Goal: Task Accomplishment & Management: Complete application form

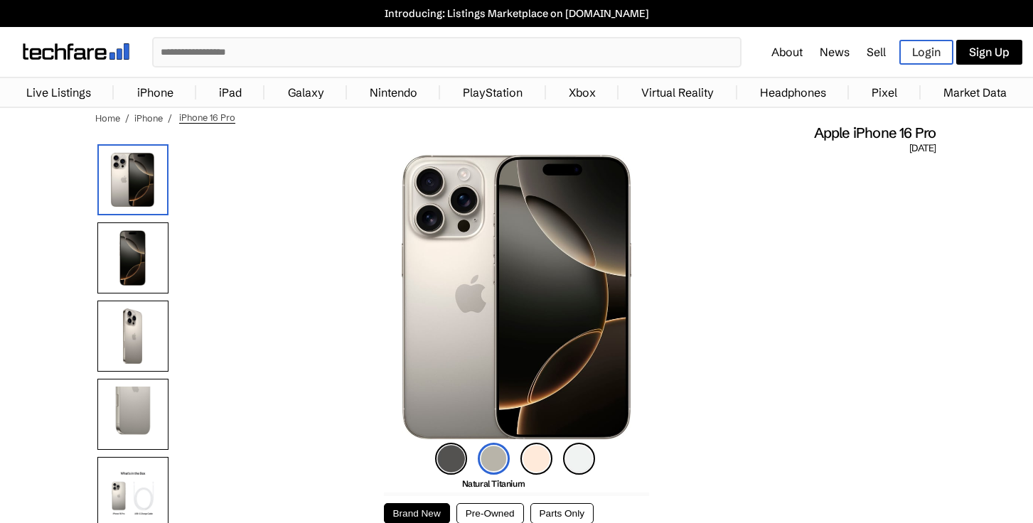
click at [61, 48] on img at bounding box center [76, 51] width 107 height 16
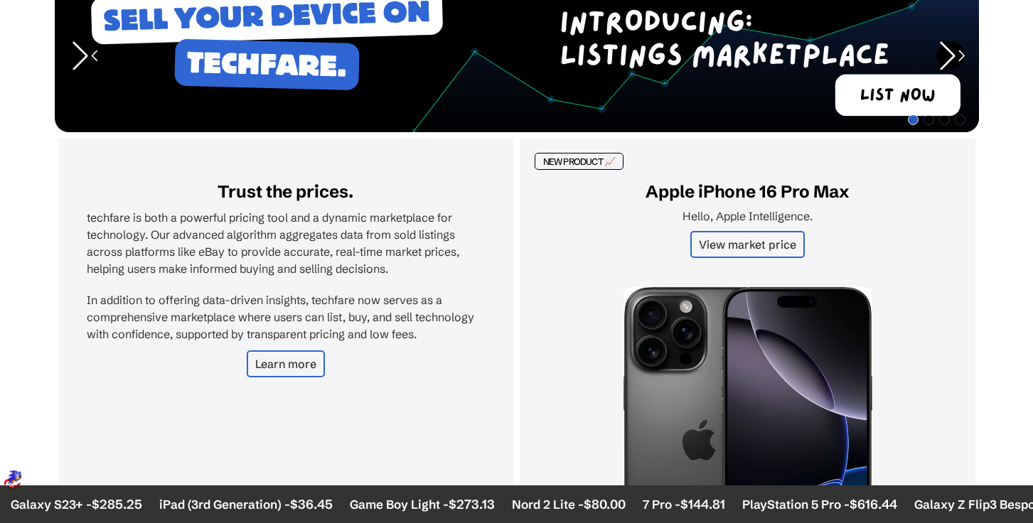
scroll to position [268, 0]
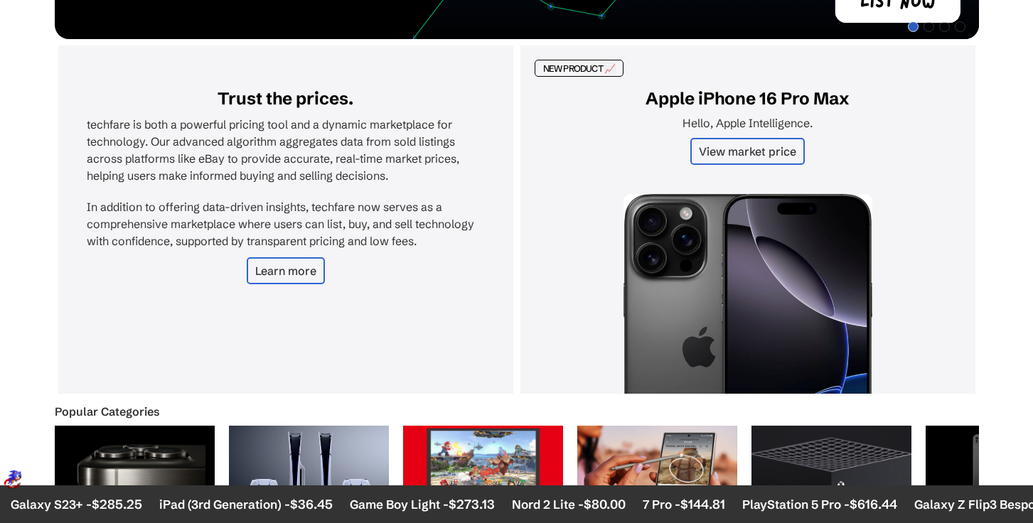
click at [272, 266] on link "Learn more" at bounding box center [286, 270] width 78 height 27
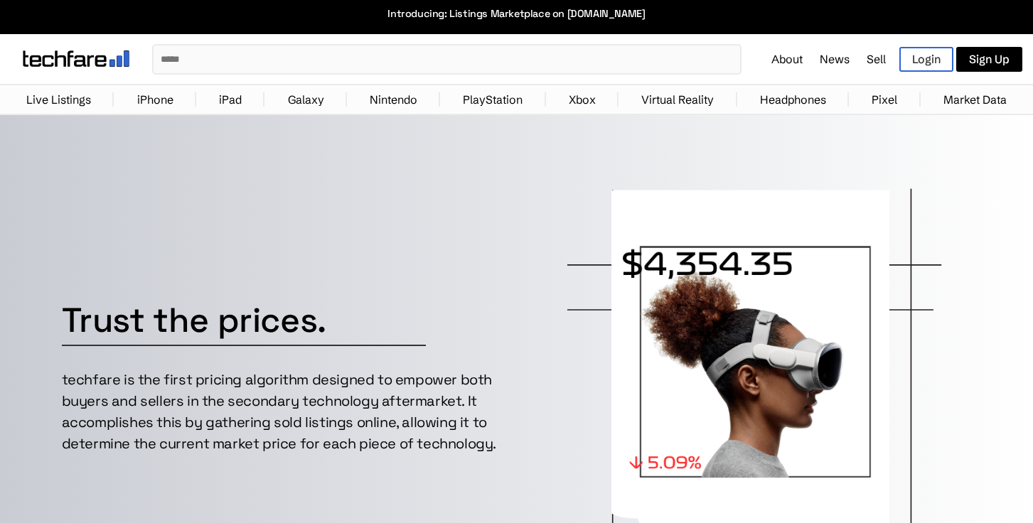
click at [880, 58] on link "Sell" at bounding box center [876, 59] width 19 height 14
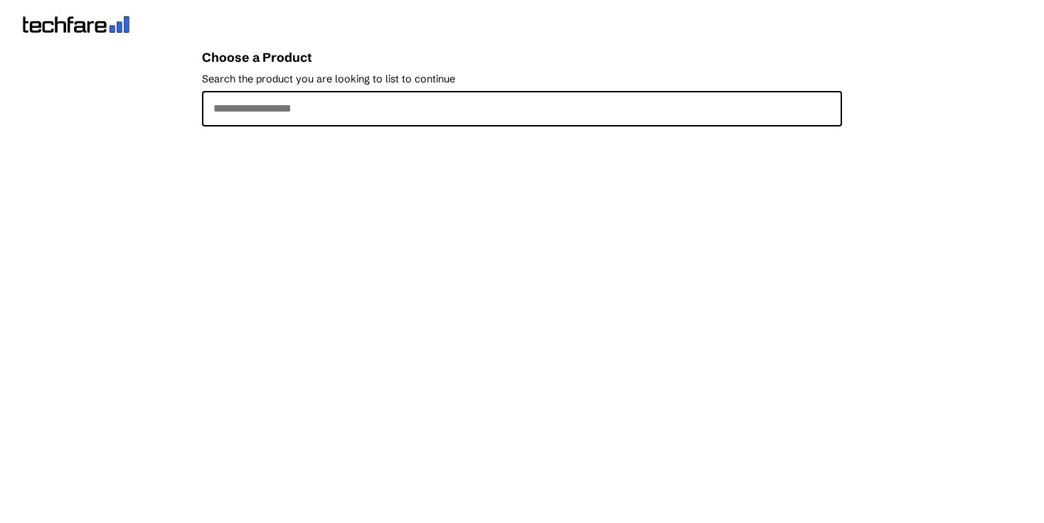
click at [278, 112] on input "Search the product you are looking to list to continue" at bounding box center [522, 109] width 640 height 36
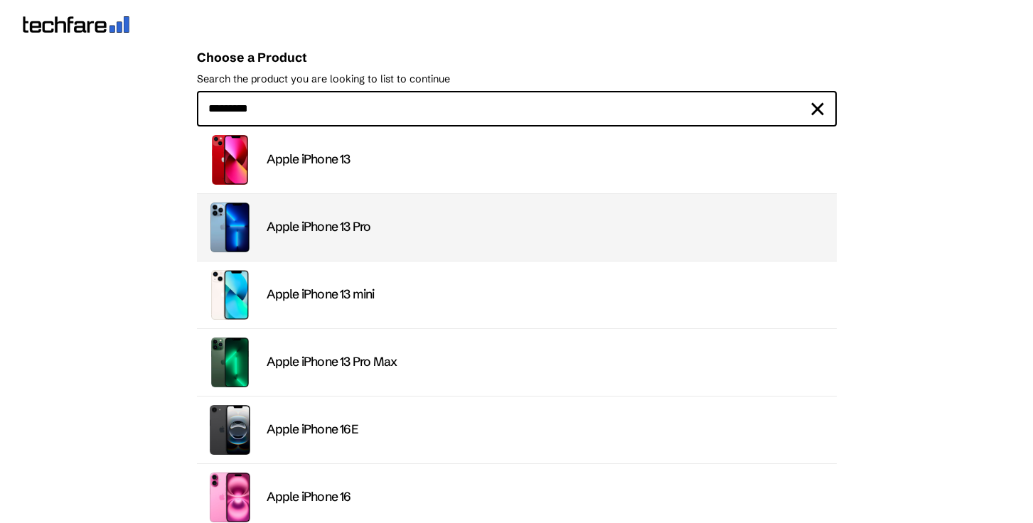
type input "*********"
click at [363, 225] on div "Apple iPhone 13 Pro" at bounding box center [548, 227] width 562 height 16
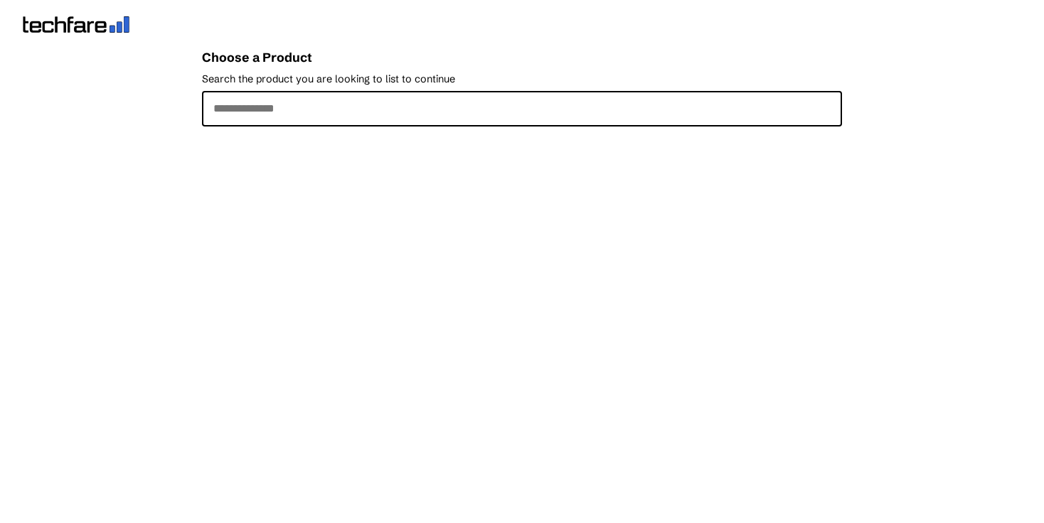
click at [252, 107] on input "Search the product you are looking to list to continue" at bounding box center [522, 109] width 640 height 36
type input "*********"
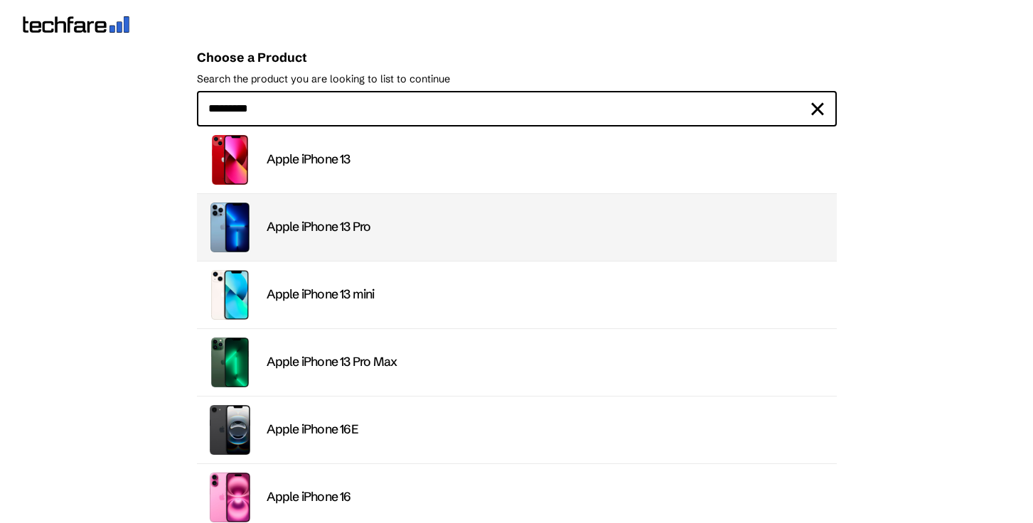
click at [304, 220] on div "Apple iPhone 13 Pro" at bounding box center [548, 227] width 562 height 16
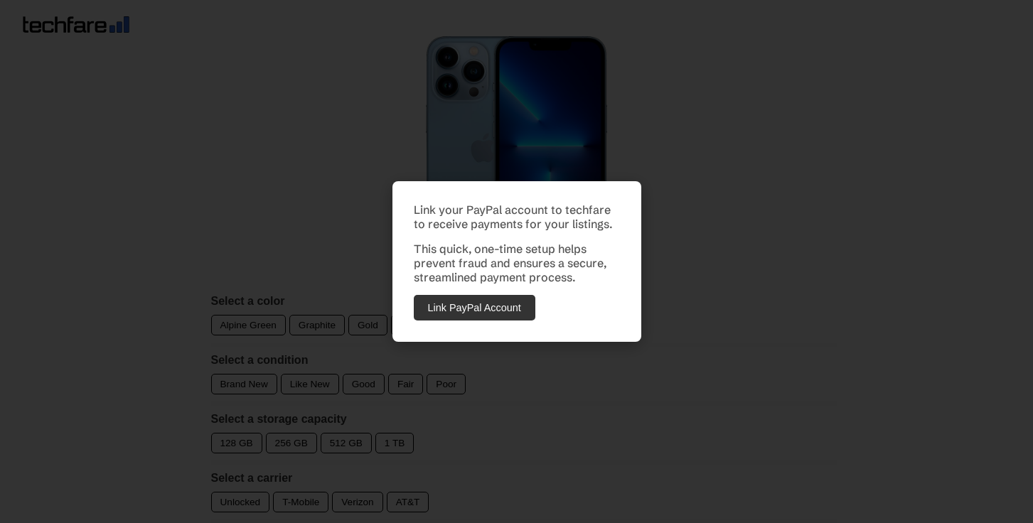
scroll to position [111, 0]
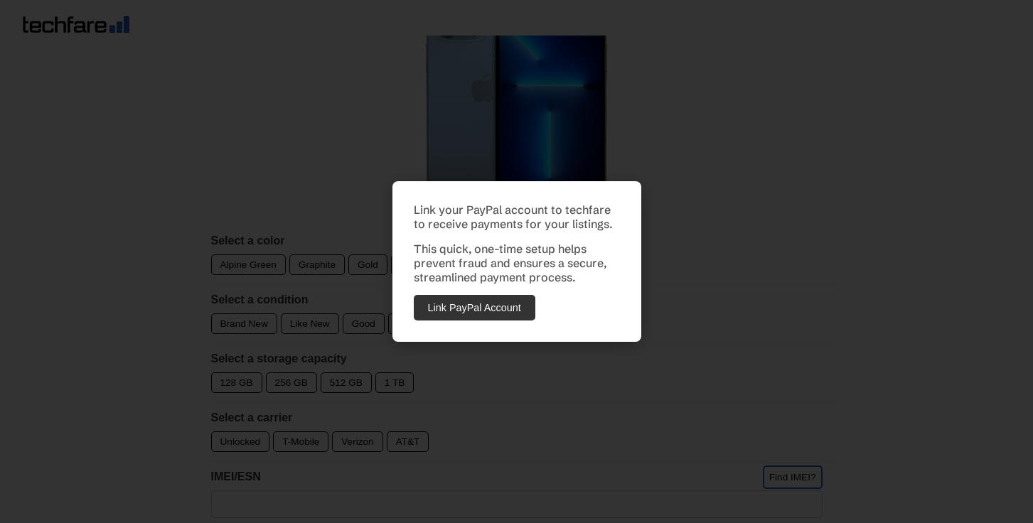
click at [343, 176] on div "Link your PayPal account to techfare to receive payments for your listings. Thi…" at bounding box center [516, 261] width 1033 height 523
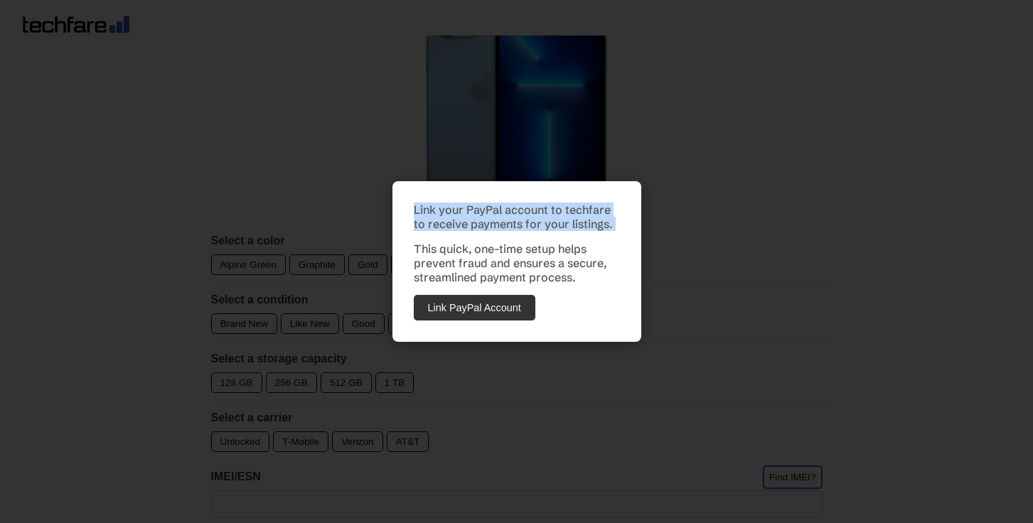
click at [343, 176] on div "Link your PayPal account to techfare to receive payments for your listings. Thi…" at bounding box center [516, 261] width 1033 height 523
click at [484, 227] on p "Link your PayPal account to techfare to receive payments for your listings." at bounding box center [517, 217] width 206 height 28
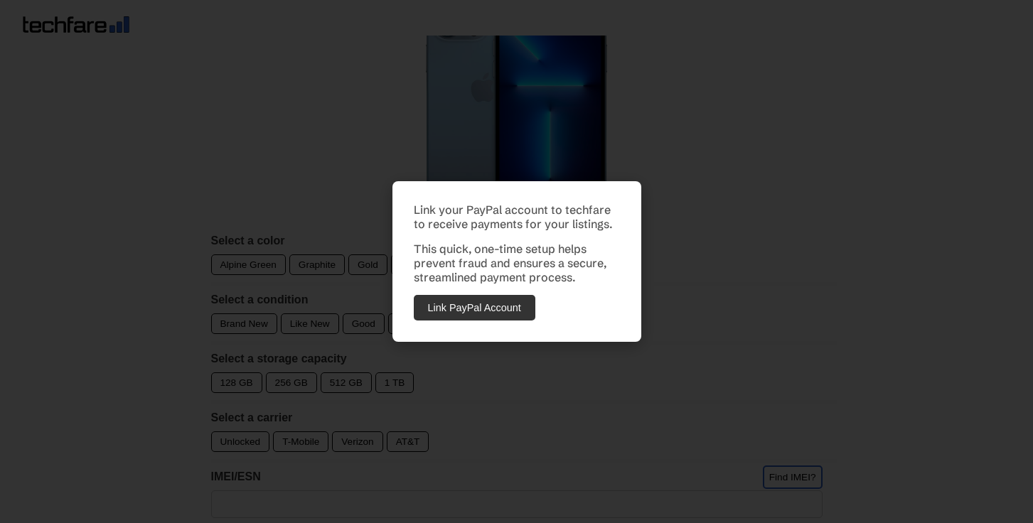
click at [303, 178] on div "Link your PayPal account to techfare to receive payments for your listings. Thi…" at bounding box center [516, 261] width 1033 height 523
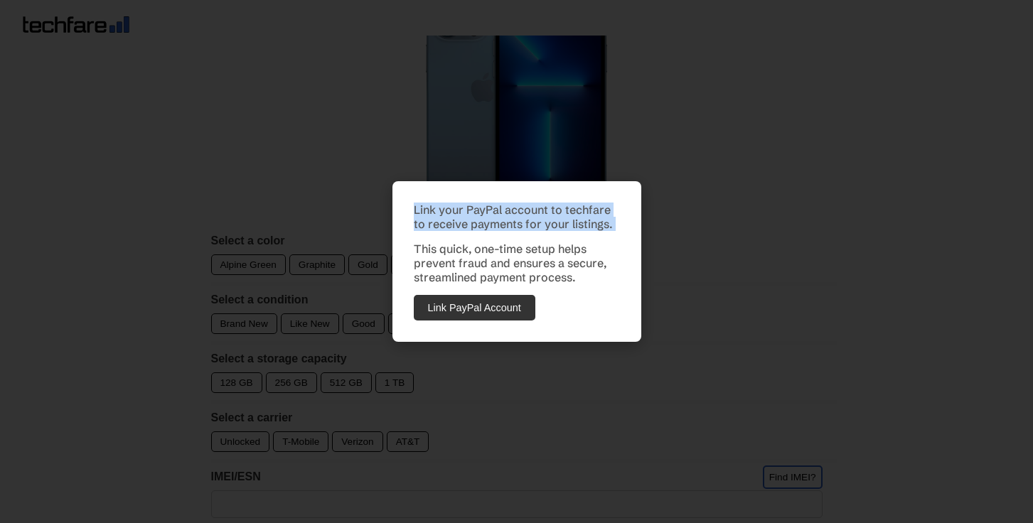
click at [303, 178] on div "Link your PayPal account to techfare to receive payments for your listings. Thi…" at bounding box center [516, 261] width 1033 height 523
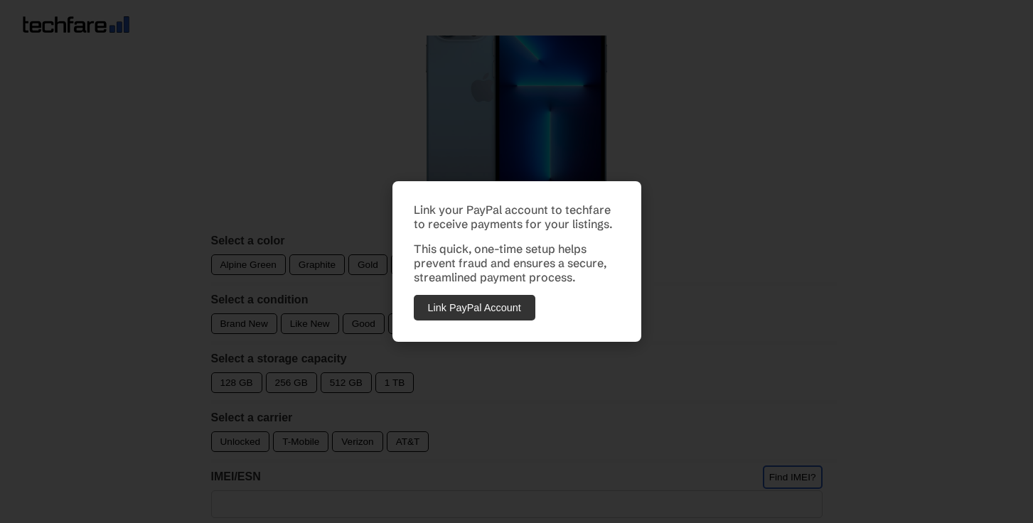
click at [321, 194] on div "Link your PayPal account to techfare to receive payments for your listings. Thi…" at bounding box center [516, 261] width 1033 height 523
drag, startPoint x: 777, startPoint y: 228, endPoint x: 763, endPoint y: 215, distance: 18.6
click at [776, 227] on div "Link your PayPal account to techfare to receive payments for your listings. Thi…" at bounding box center [516, 261] width 1033 height 523
click at [476, 304] on button "Link PayPal Account" at bounding box center [475, 308] width 122 height 26
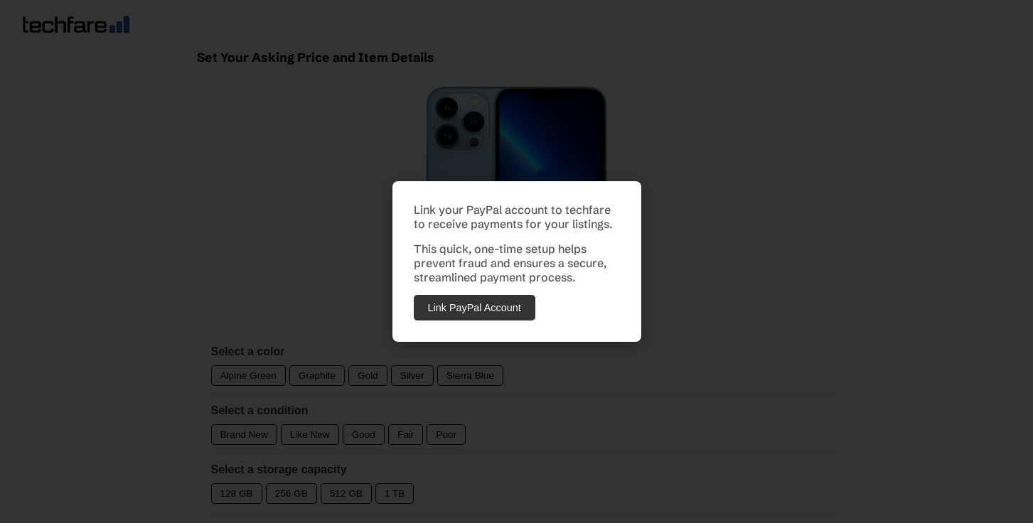
click at [488, 304] on button "Link PayPal Account" at bounding box center [475, 308] width 122 height 26
